Goal: Find specific page/section: Find specific page/section

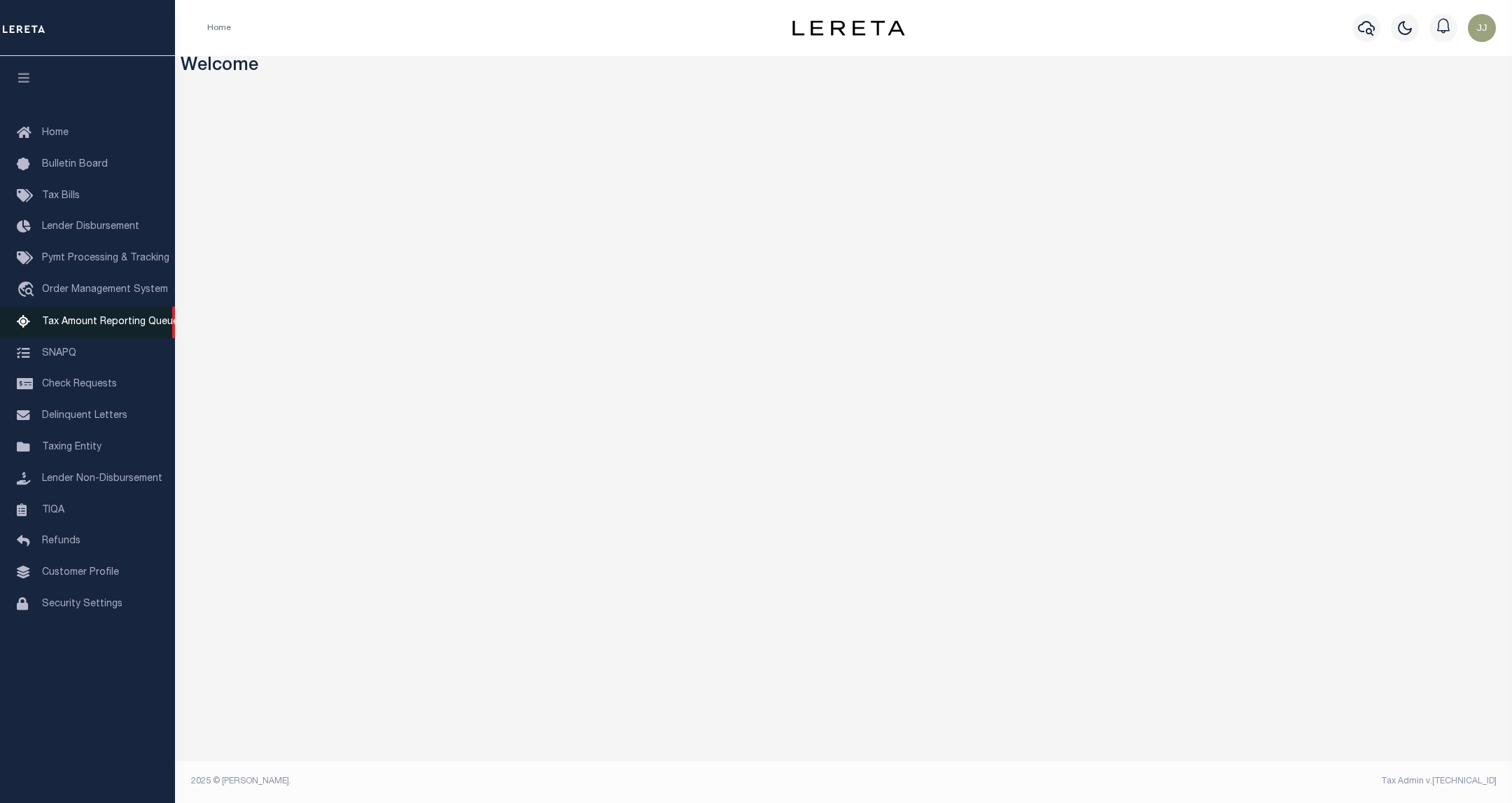
click at [107, 327] on span "Tax Amount Reporting Queue" at bounding box center [109, 321] width 136 height 10
click at [65, 317] on link "Tax Amount Reporting Queue" at bounding box center [88, 322] width 175 height 31
click at [103, 322] on span "Tax Amount Reporting Queue" at bounding box center [109, 321] width 136 height 10
